Goal: Communication & Community: Answer question/provide support

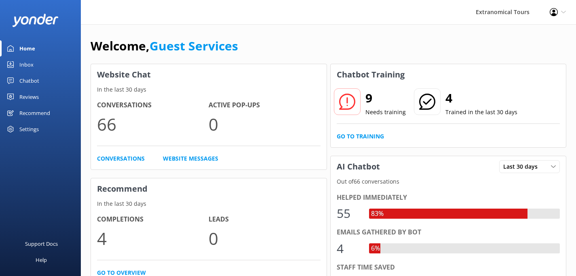
click at [25, 71] on div "Inbox" at bounding box center [26, 65] width 14 height 16
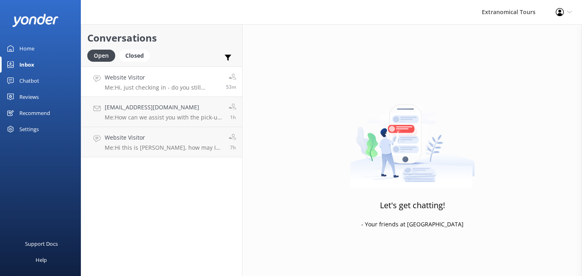
click at [163, 79] on h4 "Website Visitor" at bounding box center [162, 77] width 115 height 9
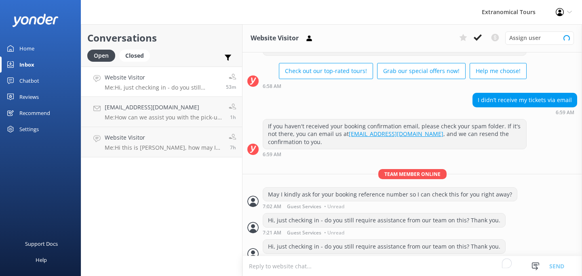
scroll to position [49, 0]
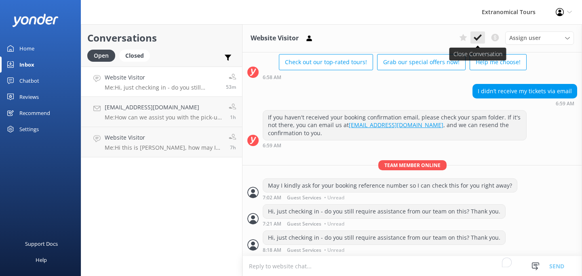
click at [482, 35] on button at bounding box center [477, 38] width 15 height 12
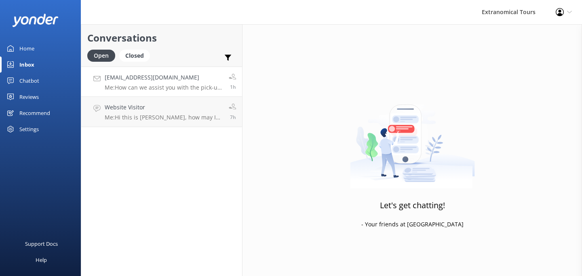
click at [192, 73] on h4 "[EMAIL_ADDRESS][DOMAIN_NAME]" at bounding box center [164, 77] width 118 height 9
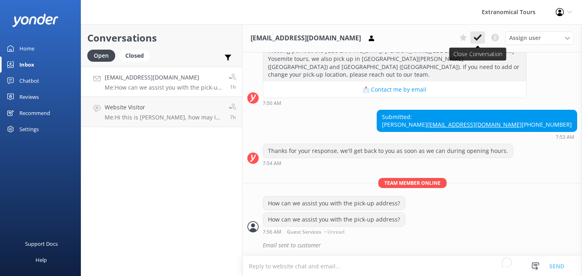
scroll to position [131, 0]
click at [477, 34] on icon at bounding box center [477, 38] width 8 height 8
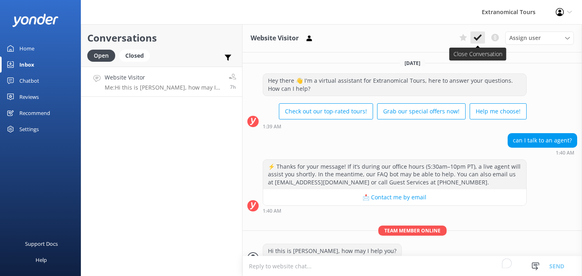
scroll to position [13, 0]
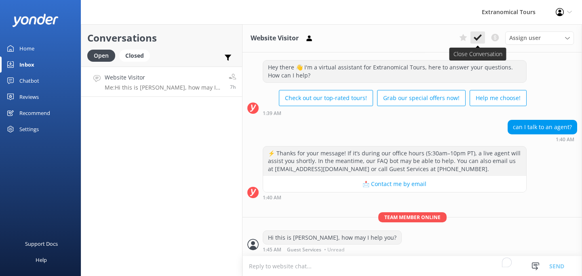
click at [476, 36] on icon at bounding box center [477, 38] width 8 height 8
